Goal: Transaction & Acquisition: Purchase product/service

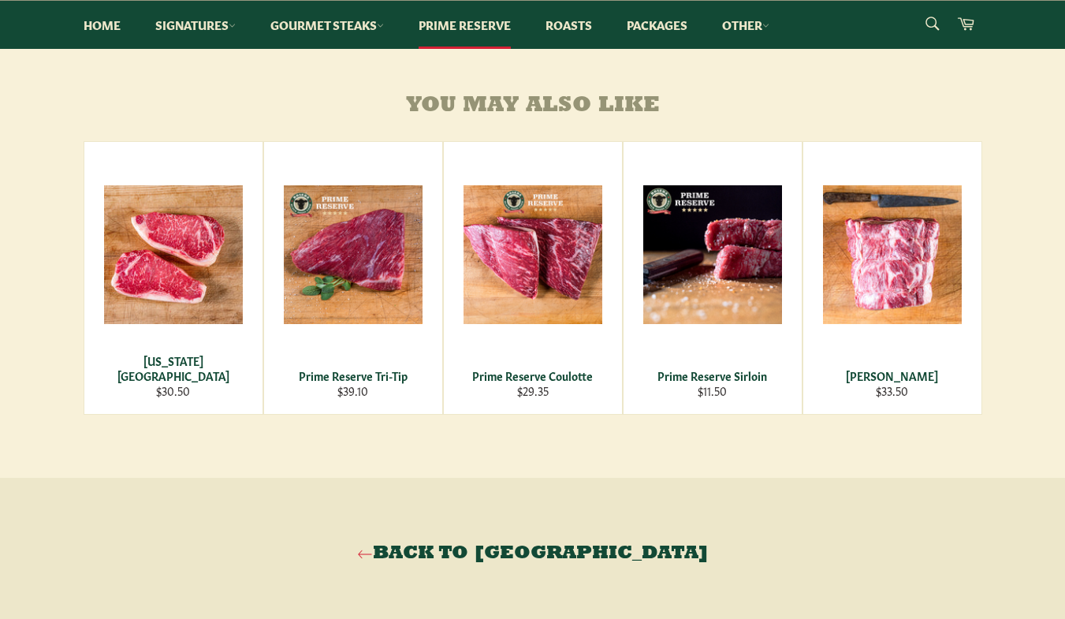
scroll to position [788, 0]
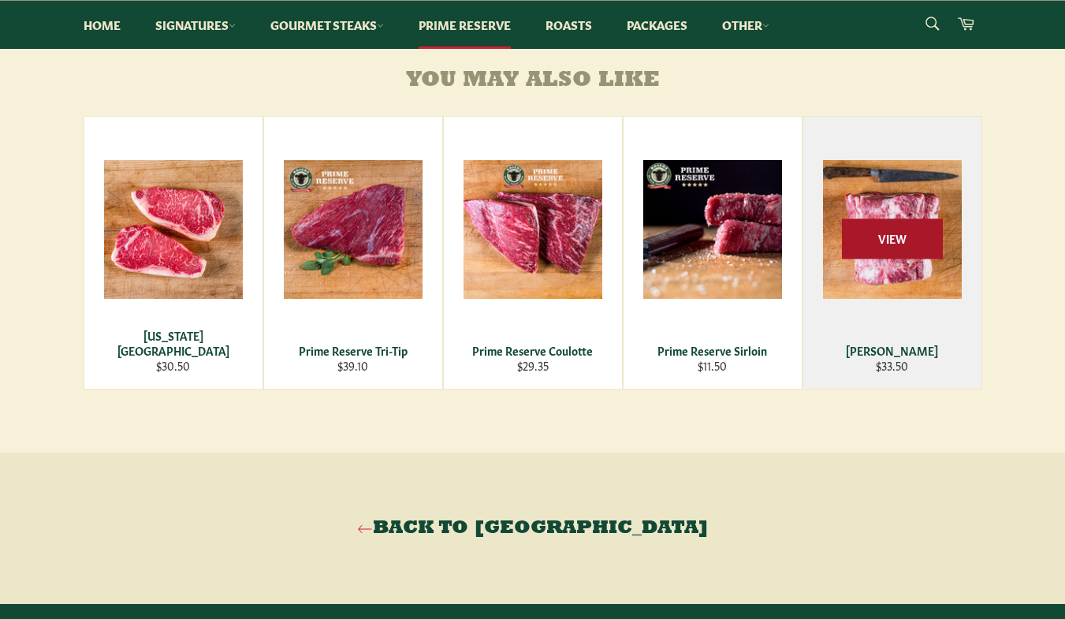
click at [899, 230] on span "View" at bounding box center [892, 238] width 101 height 40
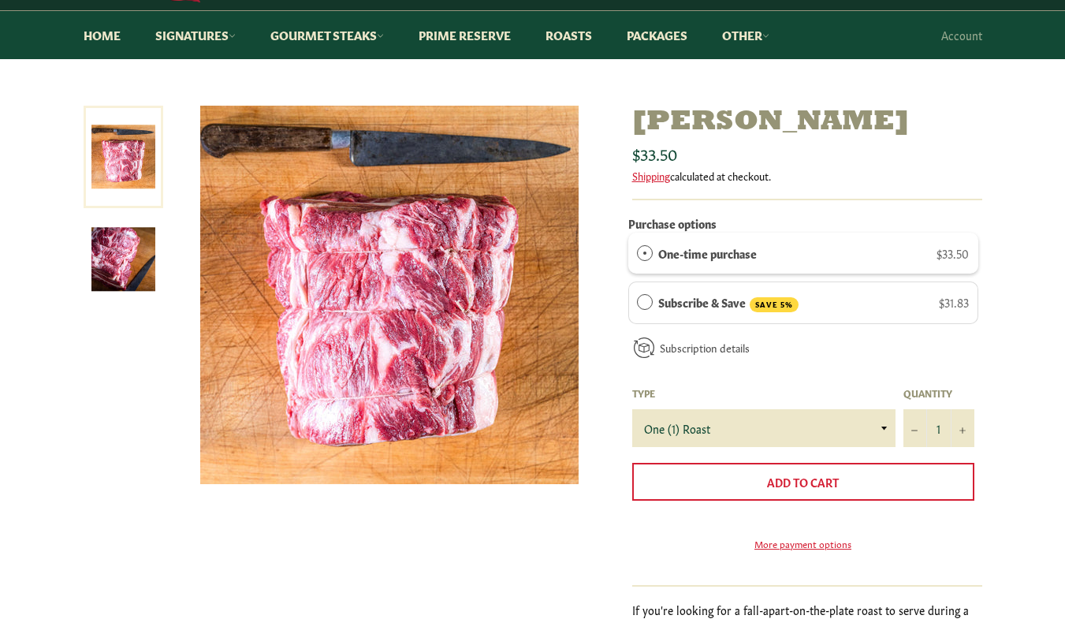
scroll to position [158, 0]
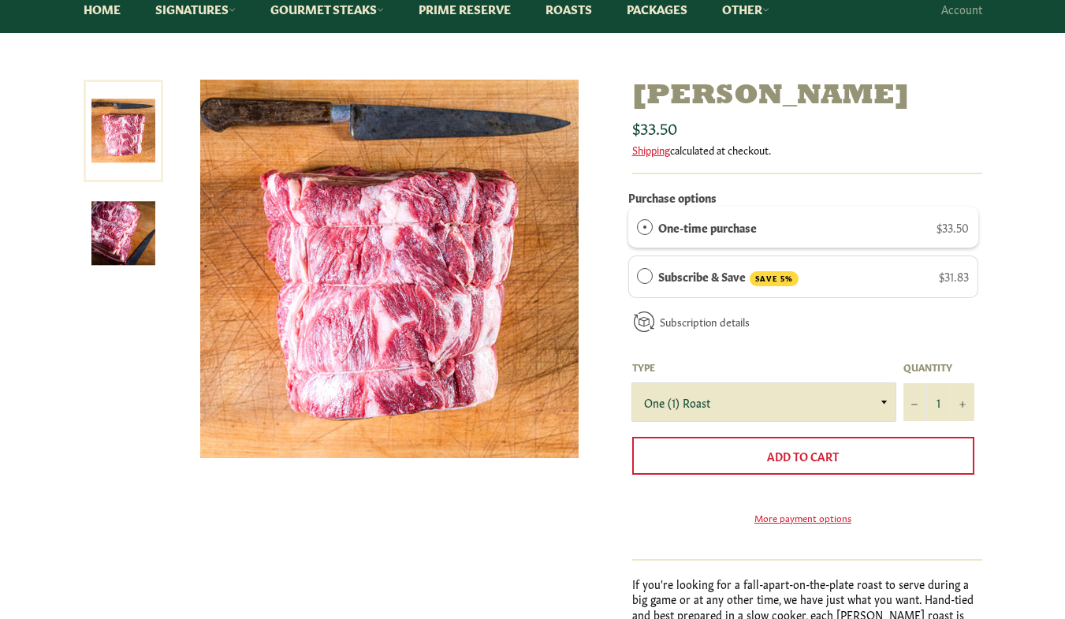
click at [883, 402] on select "One (1) Roast" at bounding box center [763, 402] width 263 height 38
click at [862, 339] on div "Subscription details How subscriptions work You can modify or cancel your subsc…" at bounding box center [803, 327] width 350 height 43
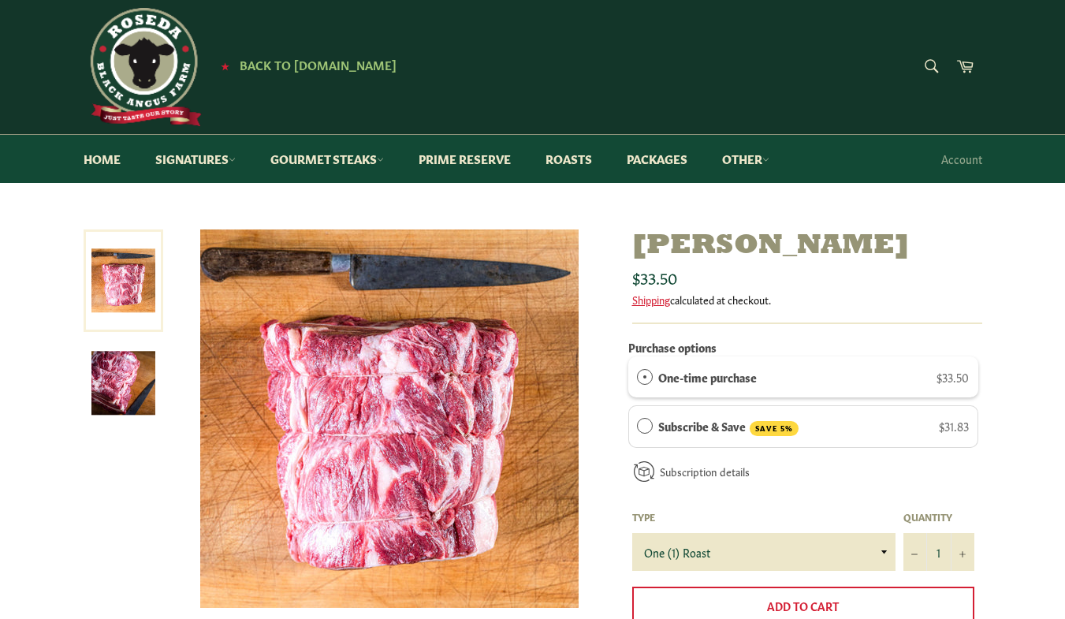
scroll to position [0, 0]
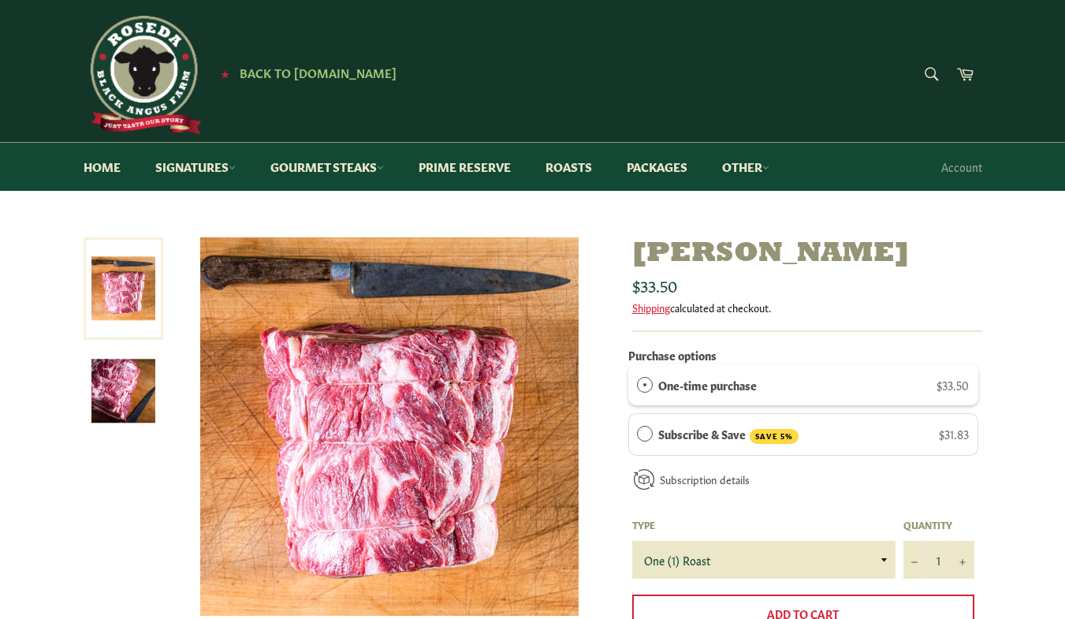
click at [148, 73] on img at bounding box center [143, 75] width 118 height 118
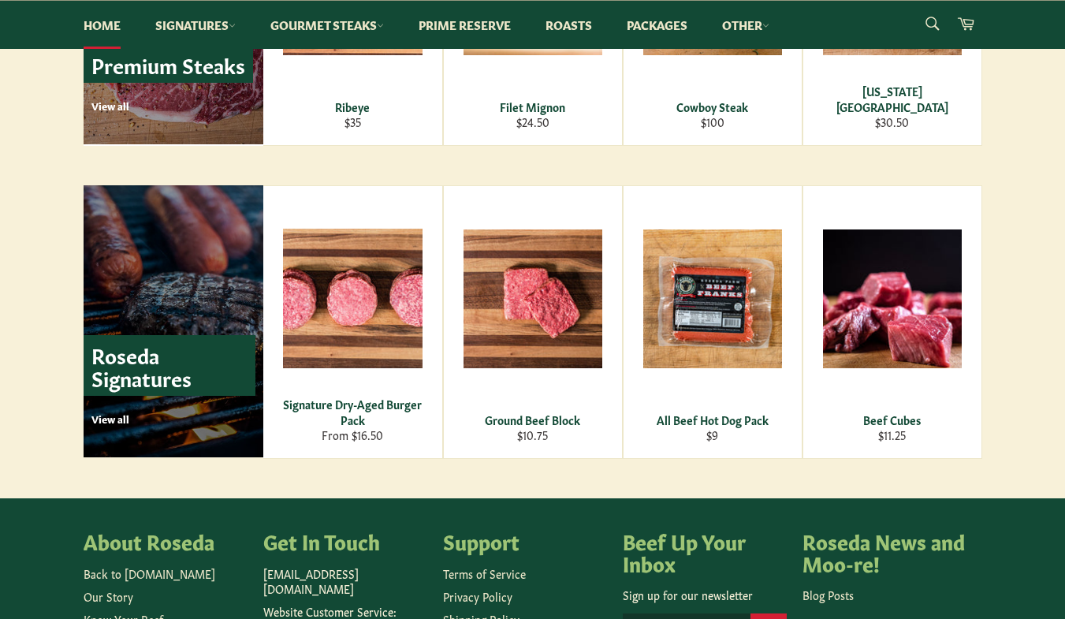
scroll to position [1655, 0]
